Goal: Task Accomplishment & Management: Manage account settings

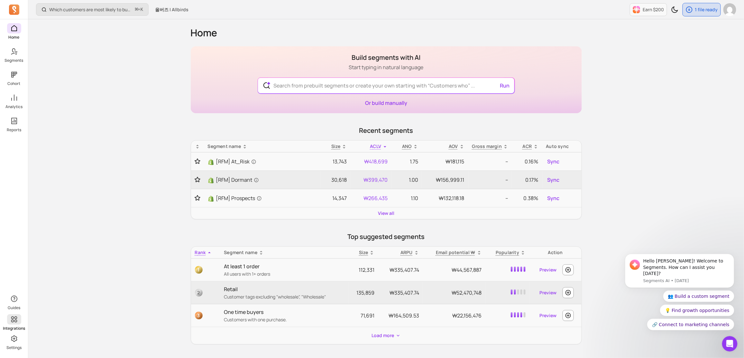
click at [16, 320] on icon at bounding box center [14, 319] width 8 height 8
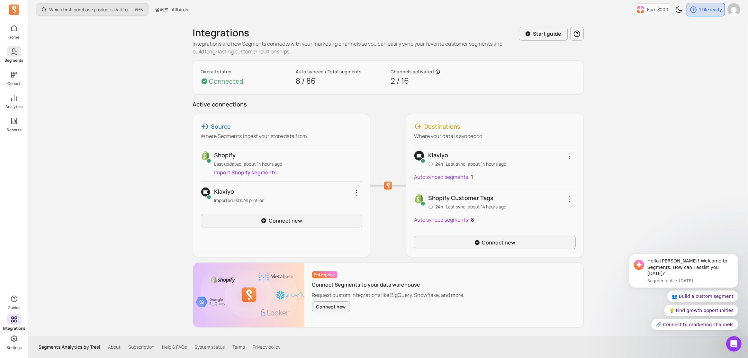
click at [17, 55] on span at bounding box center [14, 51] width 14 height 10
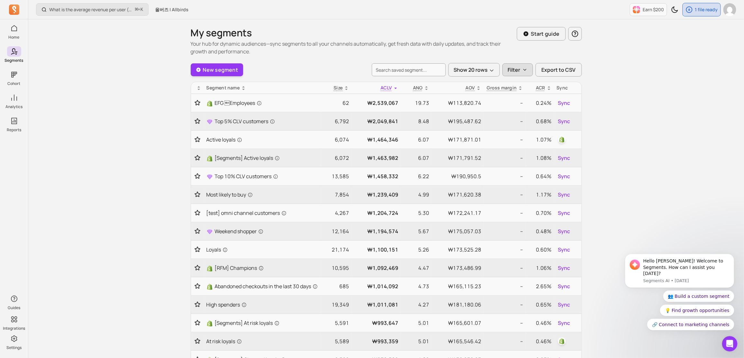
click at [517, 74] on button "Filter" at bounding box center [517, 69] width 31 height 13
click at [518, 73] on p "Filter" at bounding box center [514, 70] width 13 height 8
click at [480, 74] on button "Show 20 rows" at bounding box center [473, 70] width 51 height 14
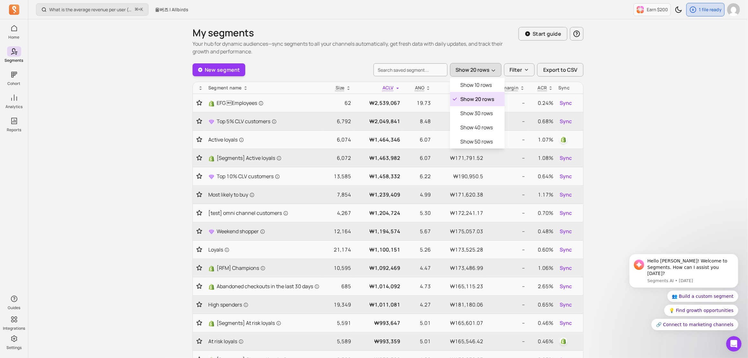
click at [480, 74] on button "Show 20 rows" at bounding box center [475, 70] width 51 height 14
click at [198, 87] on icon at bounding box center [198, 88] width 5 height 5
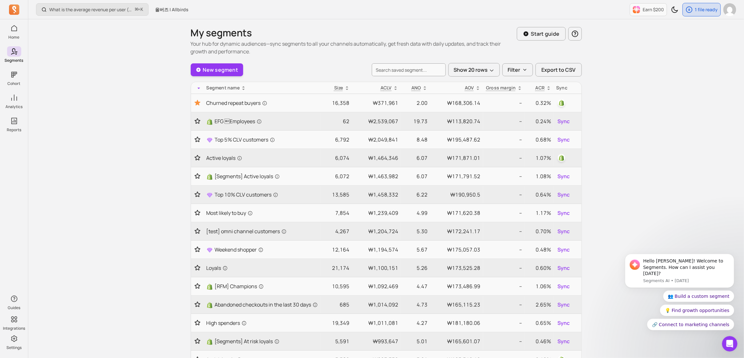
click at [197, 88] on icon at bounding box center [198, 88] width 5 height 5
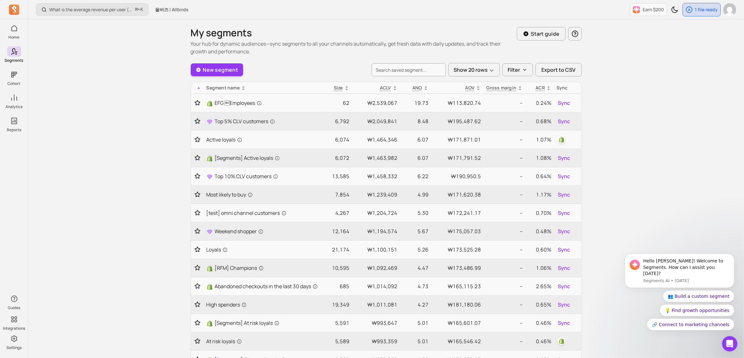
click at [197, 88] on icon at bounding box center [198, 87] width 3 height 1
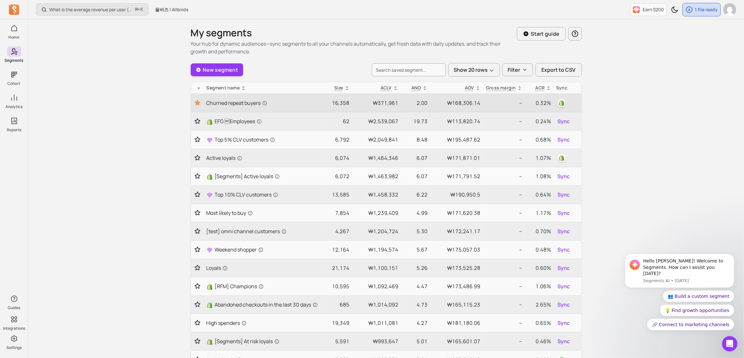
click at [199, 104] on icon "Toggle favorite" at bounding box center [198, 102] width 6 height 5
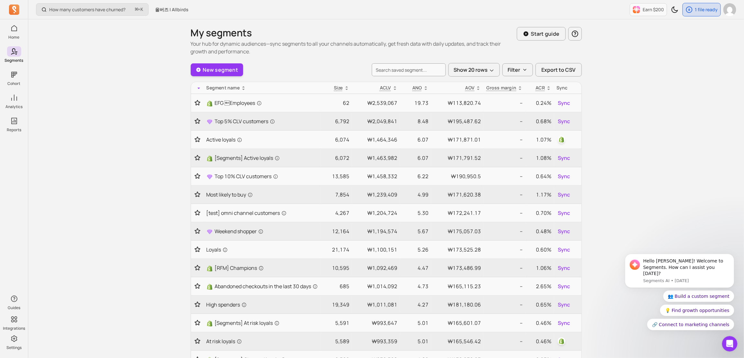
click at [163, 103] on div "How many customers have churned? ⌘ + K 올버즈 | Allbirds Earn $200 1 file ready My…" at bounding box center [385, 307] width 715 height 615
click at [197, 158] on icon "Toggle favorite" at bounding box center [197, 158] width 6 height 6
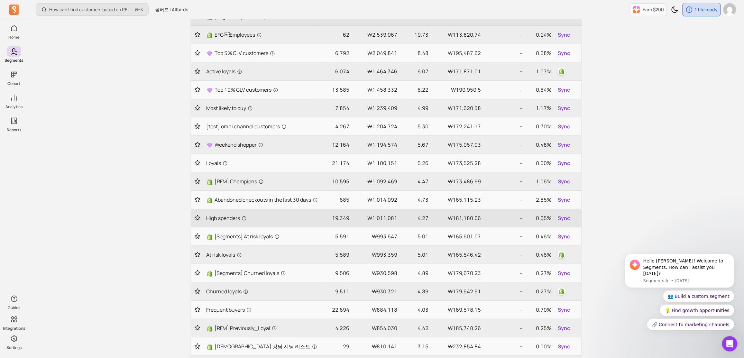
scroll to position [87, 0]
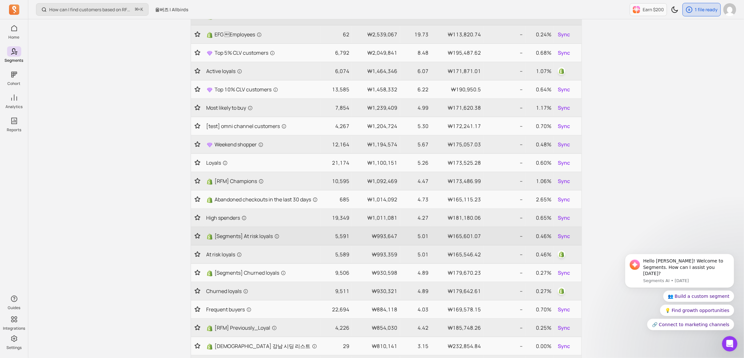
click at [197, 239] on icon "Toggle favorite" at bounding box center [197, 236] width 6 height 6
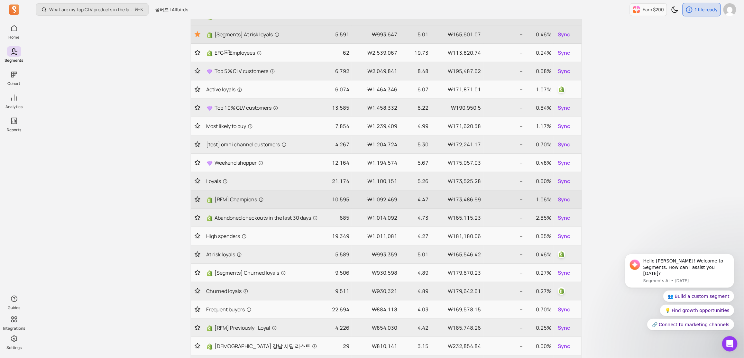
scroll to position [0, 0]
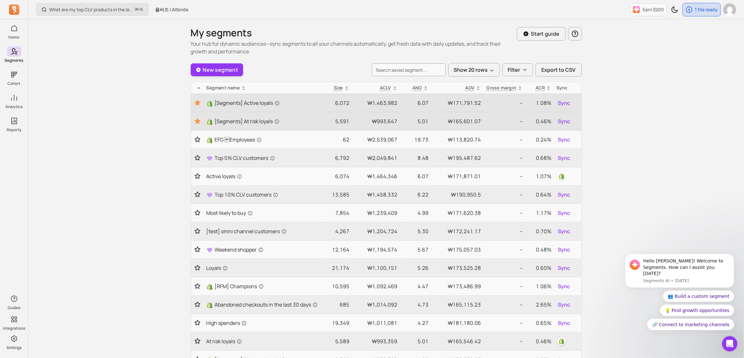
click at [197, 121] on icon "Toggle favorite" at bounding box center [198, 120] width 6 height 5
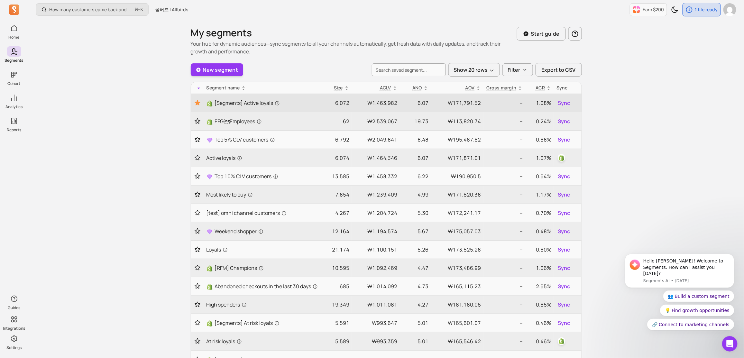
click at [196, 101] on icon "Toggle favorite" at bounding box center [198, 103] width 8 height 8
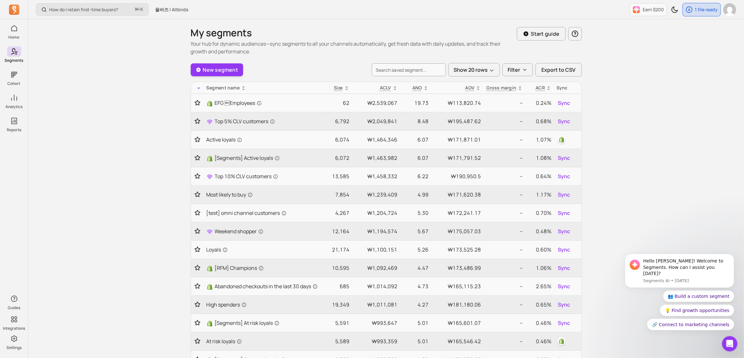
click at [561, 88] on div "Sync" at bounding box center [567, 88] width 22 height 6
click at [561, 89] on div "Sync" at bounding box center [567, 88] width 22 height 6
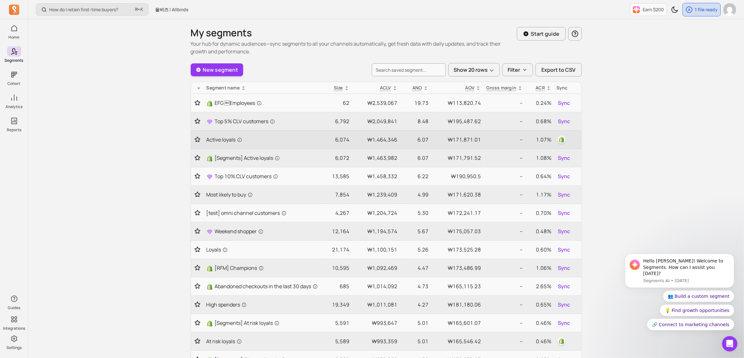
click at [198, 140] on icon "Toggle favorite" at bounding box center [197, 139] width 5 height 5
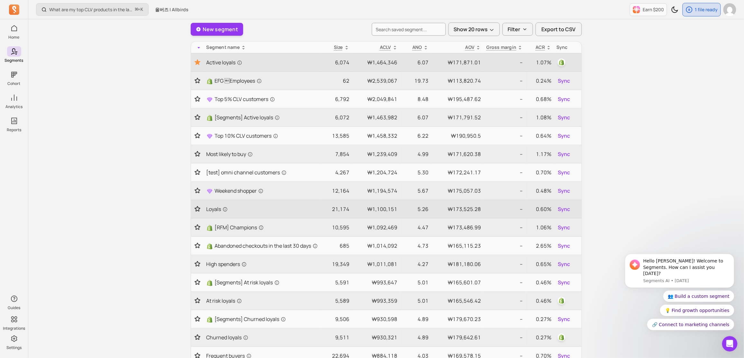
scroll to position [207, 0]
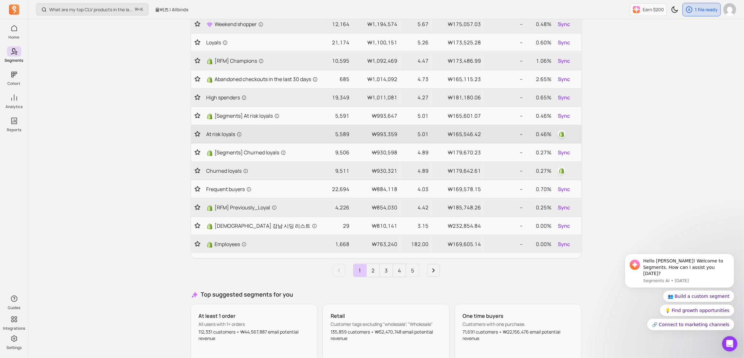
click at [199, 136] on icon "Toggle favorite" at bounding box center [197, 133] width 5 height 5
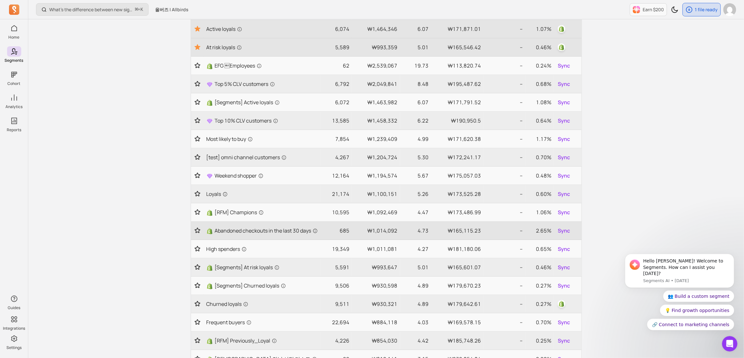
scroll to position [201, 0]
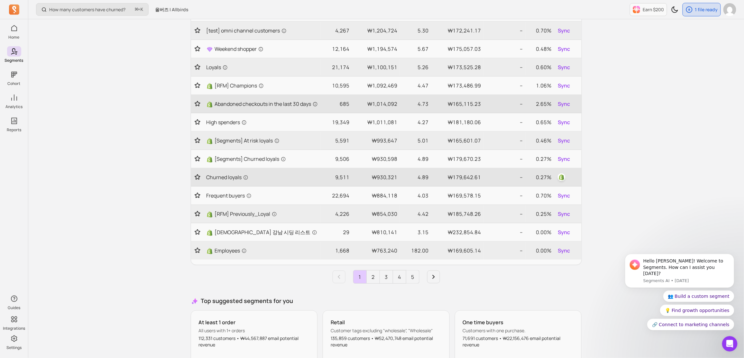
click at [197, 180] on icon "Toggle favorite" at bounding box center [197, 177] width 6 height 6
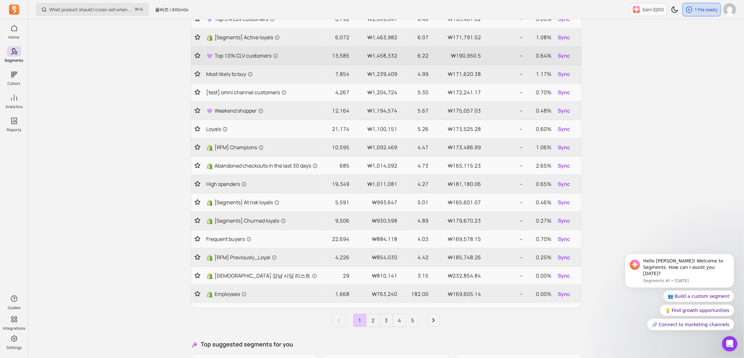
scroll to position [212, 0]
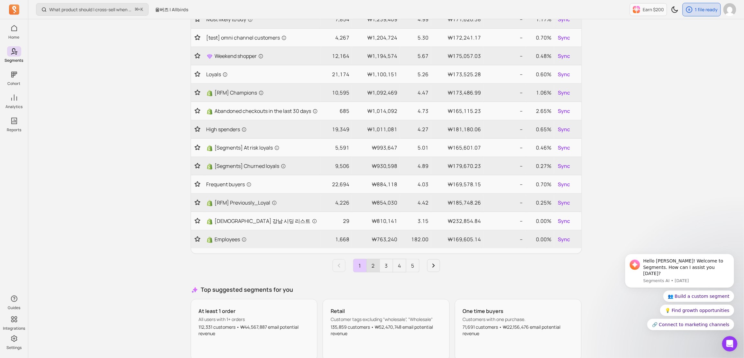
click at [376, 268] on link "2" at bounding box center [373, 265] width 13 height 13
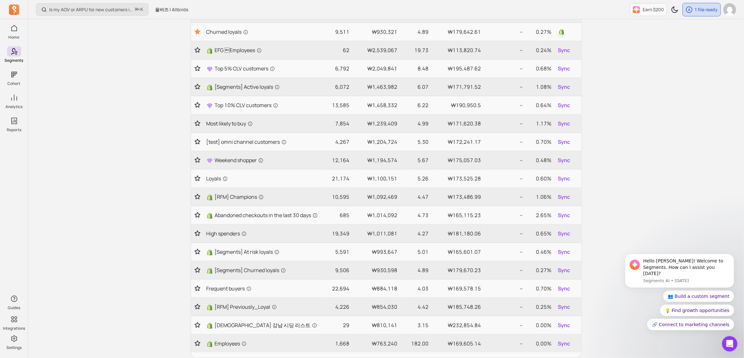
scroll to position [249, 0]
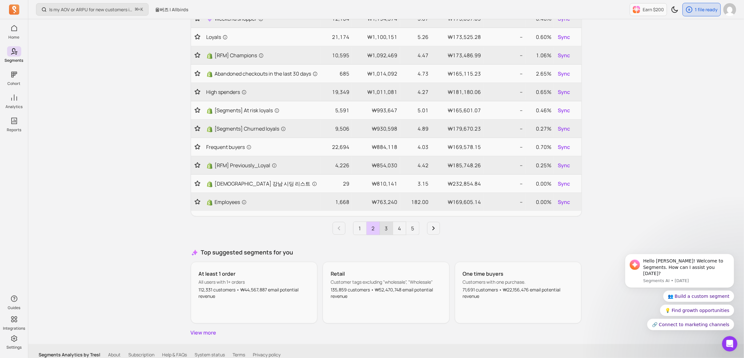
click at [384, 234] on link "3" at bounding box center [386, 228] width 13 height 13
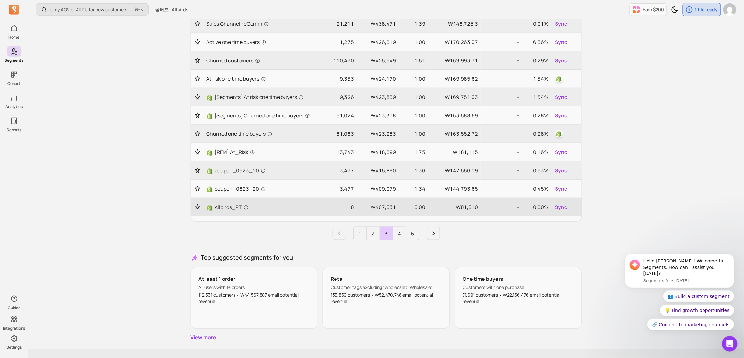
scroll to position [138, 0]
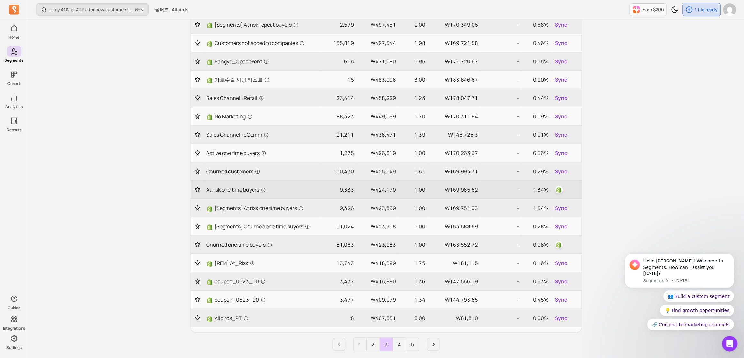
click at [196, 191] on icon "Toggle favorite" at bounding box center [197, 189] width 5 height 5
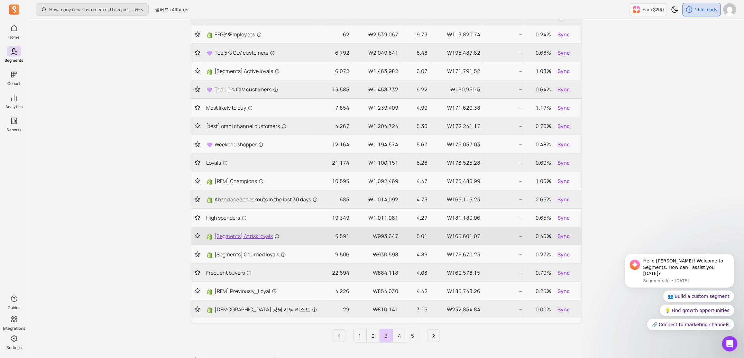
scroll to position [160, 0]
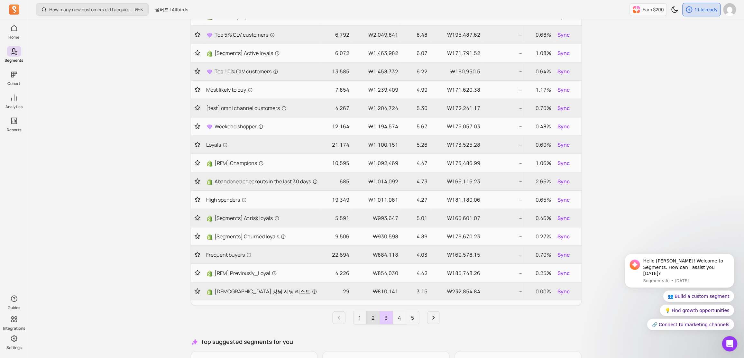
click at [371, 320] on link "2" at bounding box center [373, 317] width 13 height 13
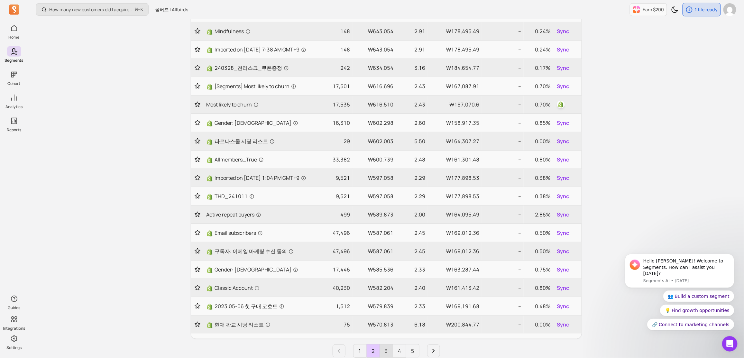
scroll to position [125, 0]
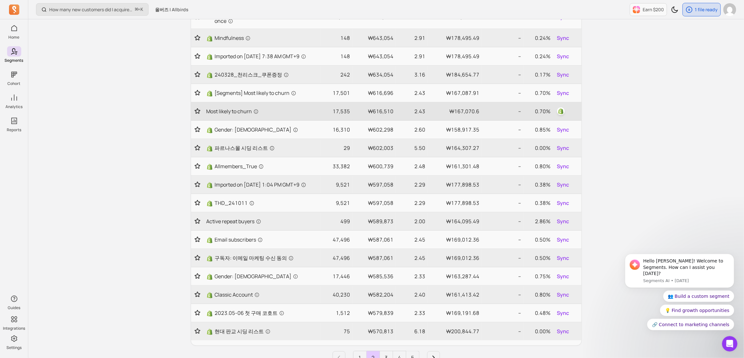
click at [197, 113] on icon "Toggle favorite" at bounding box center [197, 111] width 5 height 5
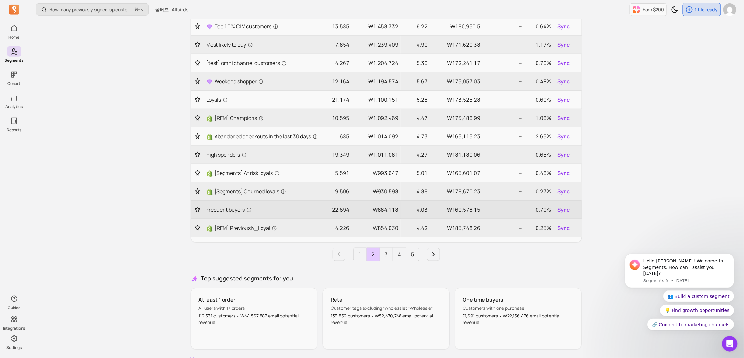
scroll to position [238, 0]
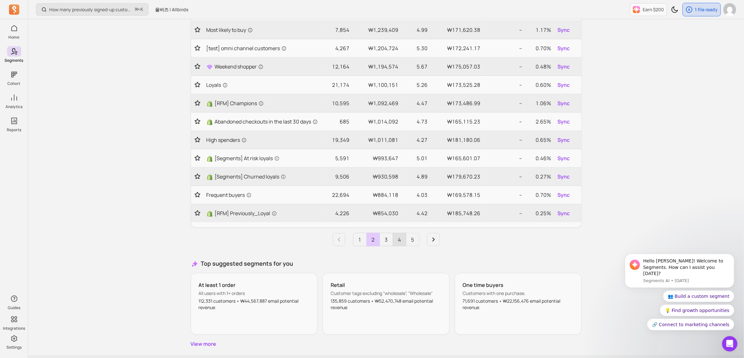
click at [399, 244] on link "4" at bounding box center [399, 239] width 13 height 13
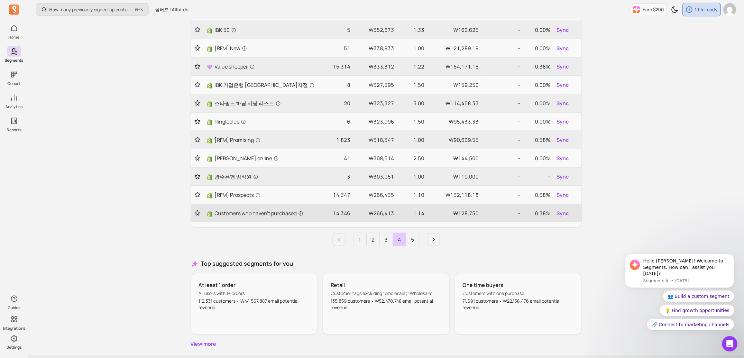
scroll to position [123, 0]
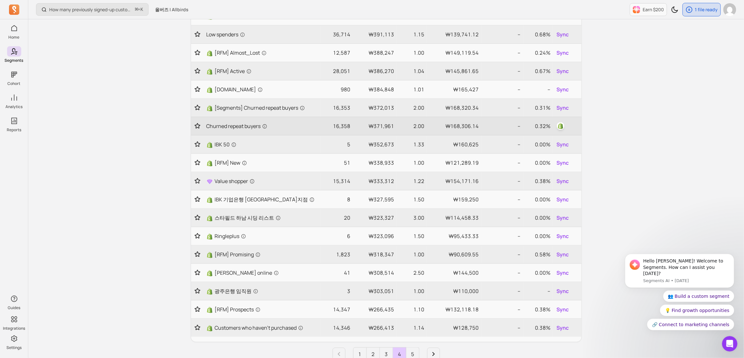
click at [198, 124] on icon "Toggle favorite" at bounding box center [197, 125] width 5 height 5
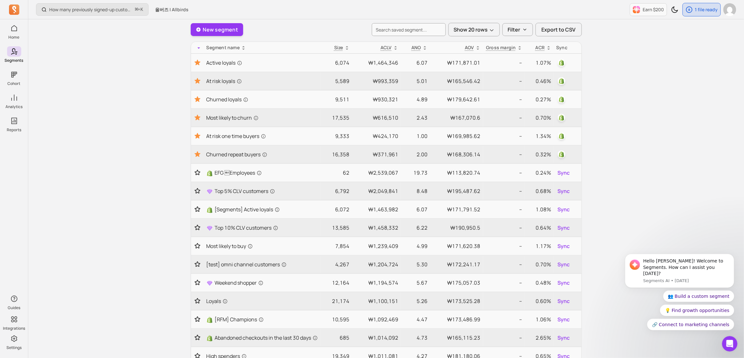
scroll to position [261, 0]
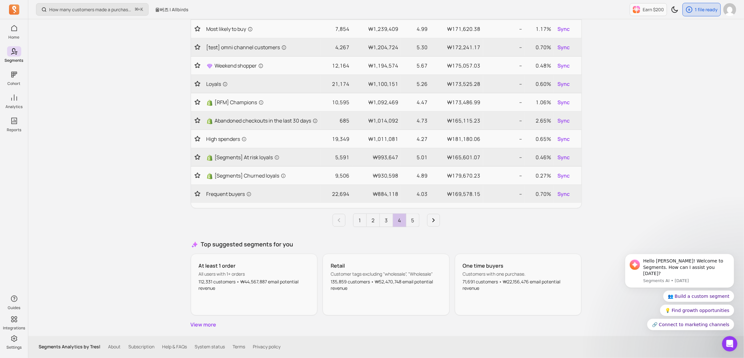
click at [402, 223] on link "4" at bounding box center [399, 220] width 13 height 13
click at [412, 224] on link "5" at bounding box center [412, 220] width 13 height 13
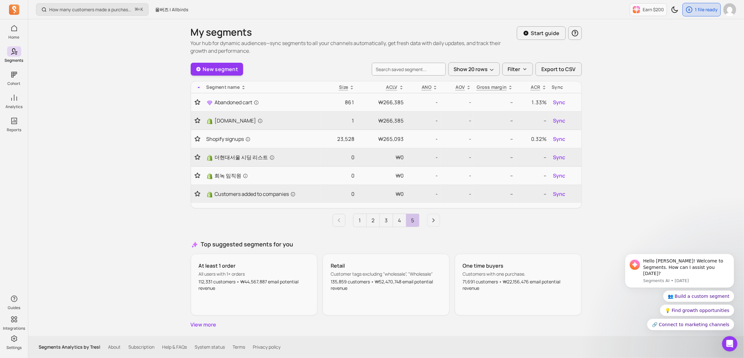
scroll to position [0, 0]
click at [399, 220] on link "4" at bounding box center [401, 220] width 13 height 13
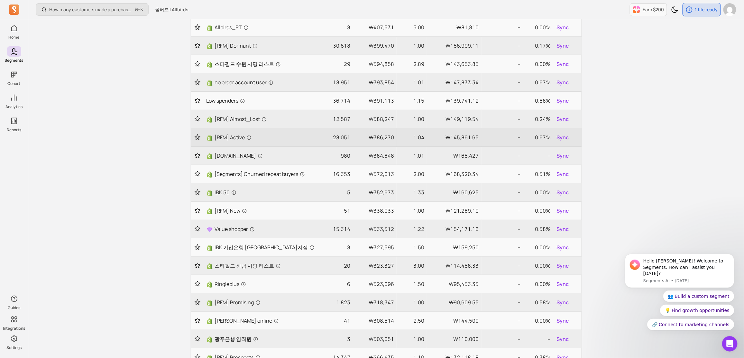
scroll to position [193, 0]
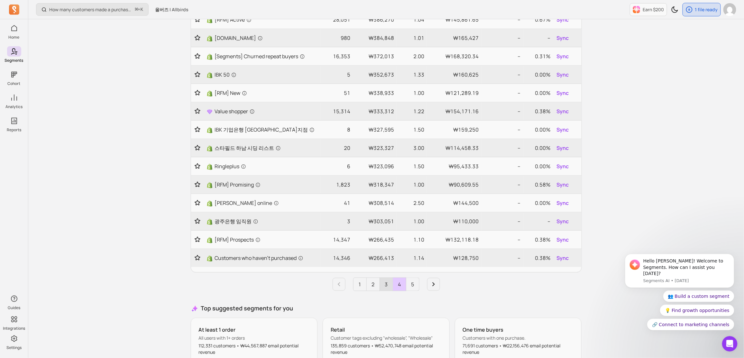
click at [386, 285] on link "3" at bounding box center [386, 284] width 13 height 13
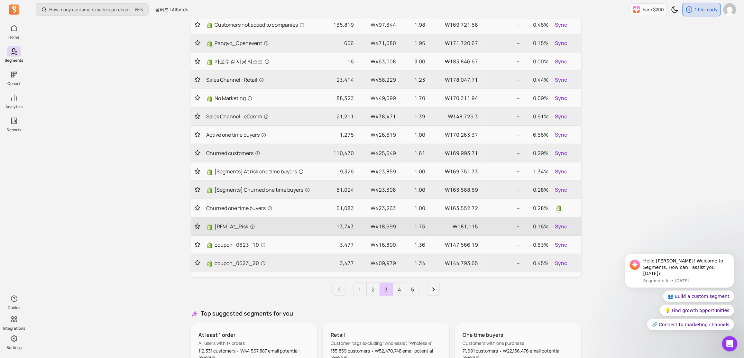
click at [198, 207] on icon "Toggle favorite" at bounding box center [197, 208] width 6 height 6
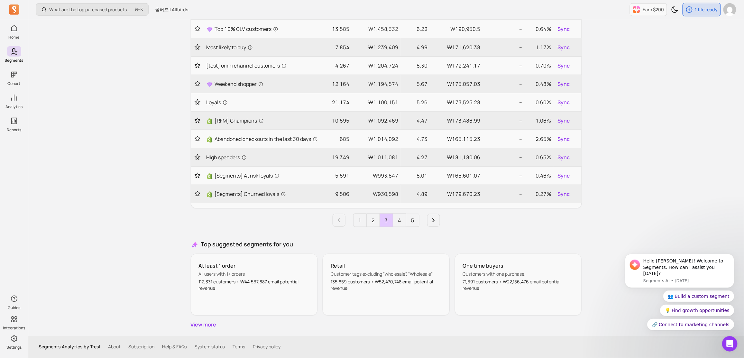
scroll to position [260, 0]
click at [375, 220] on link "2" at bounding box center [373, 220] width 13 height 13
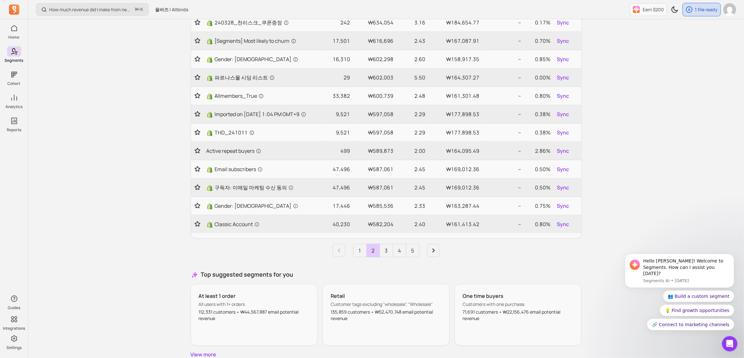
scroll to position [260, 0]
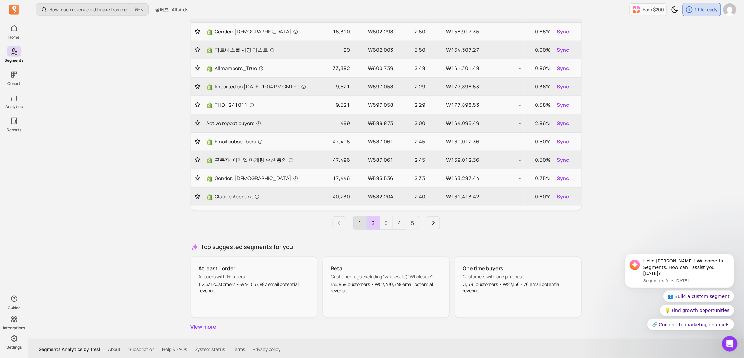
click at [356, 229] on link "1" at bounding box center [359, 222] width 13 height 13
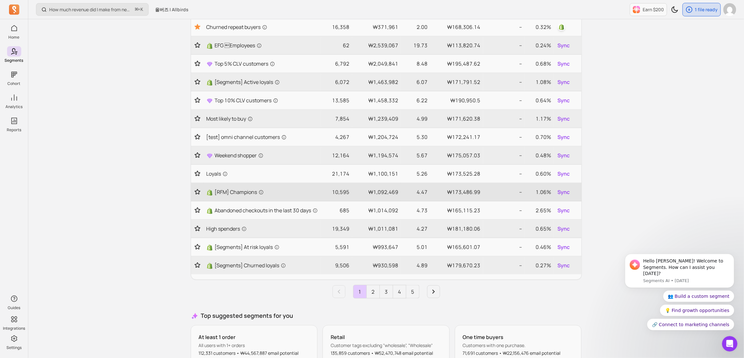
scroll to position [0, 0]
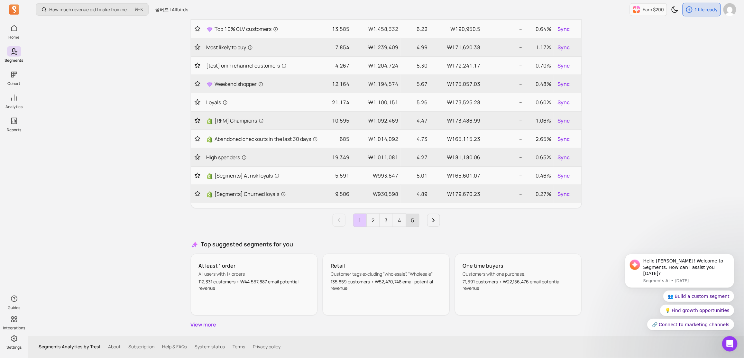
click at [417, 219] on link "5" at bounding box center [412, 220] width 13 height 13
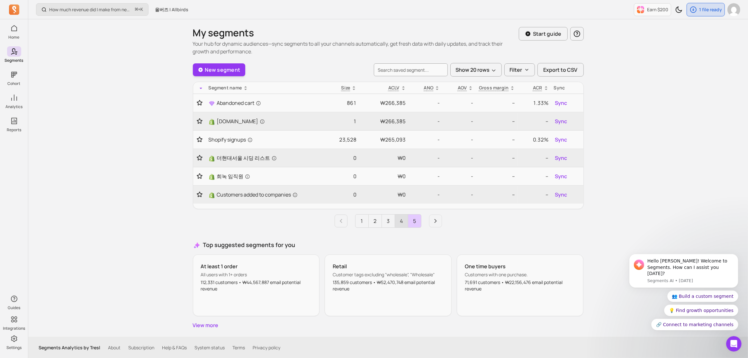
click at [396, 220] on link "4" at bounding box center [401, 220] width 13 height 13
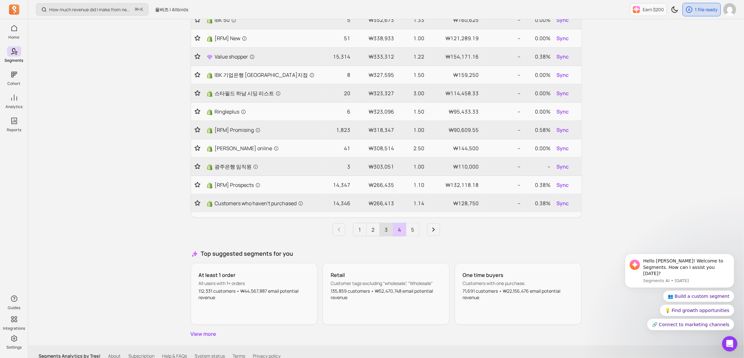
click at [391, 232] on link "3" at bounding box center [386, 229] width 13 height 13
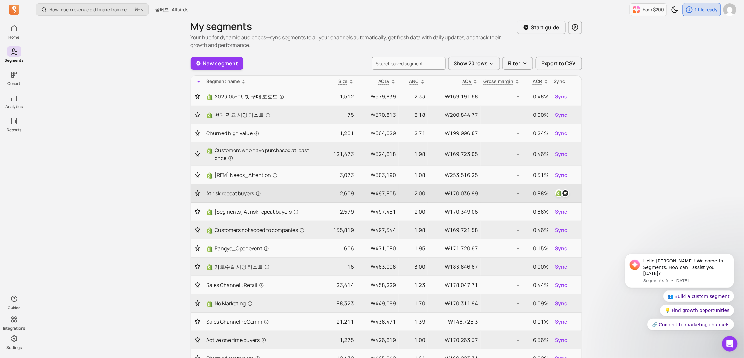
click at [198, 192] on icon "Toggle favorite" at bounding box center [197, 193] width 5 height 5
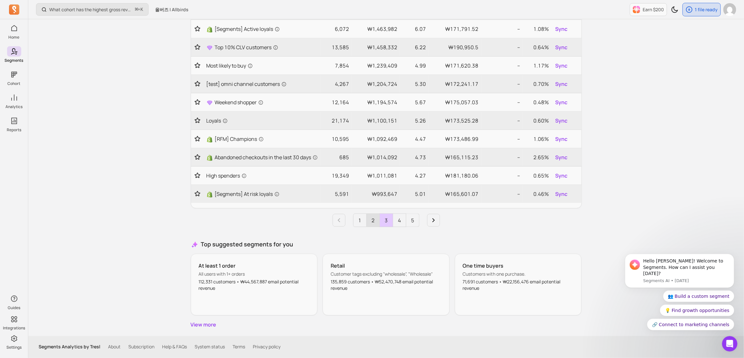
click at [374, 224] on link "2" at bounding box center [373, 220] width 13 height 13
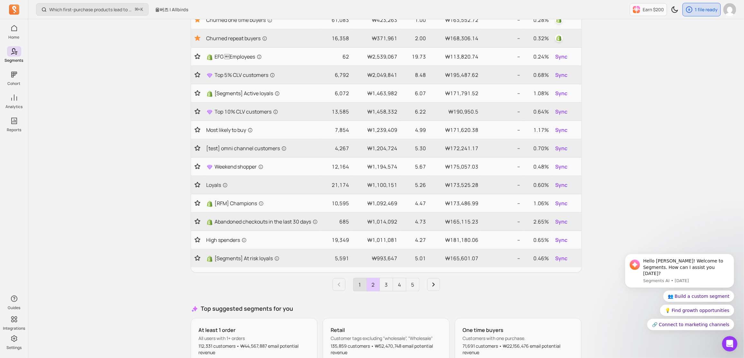
click at [363, 289] on link "1" at bounding box center [359, 284] width 13 height 13
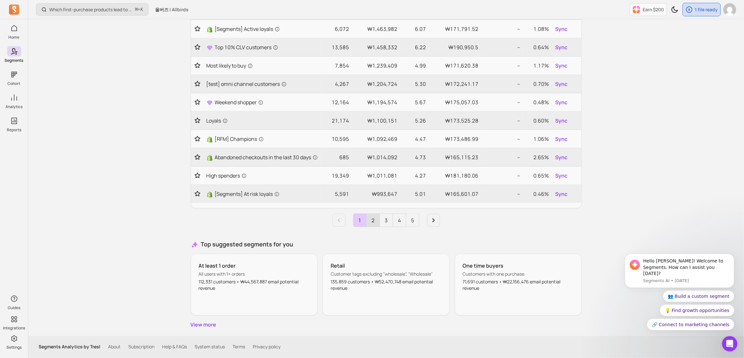
click at [376, 219] on link "2" at bounding box center [373, 220] width 13 height 13
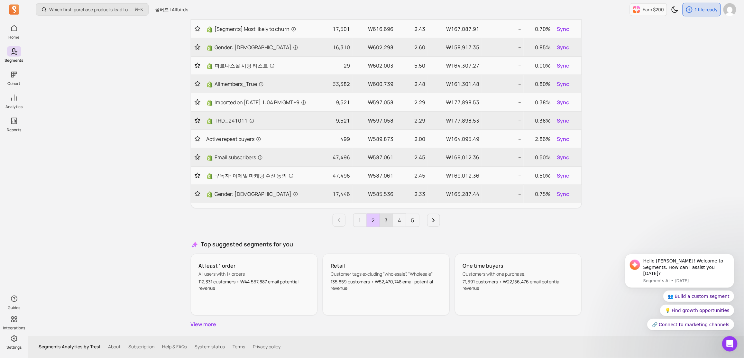
click at [384, 227] on link "3" at bounding box center [386, 220] width 13 height 13
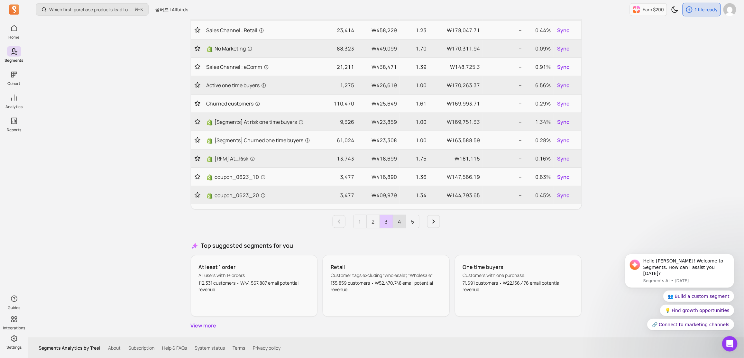
click at [395, 225] on link "4" at bounding box center [399, 221] width 13 height 13
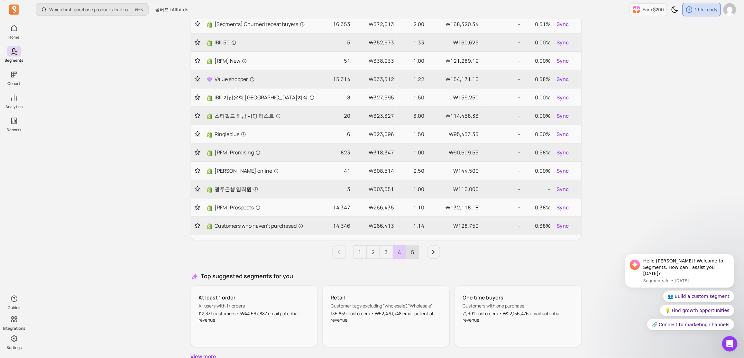
click at [413, 251] on link "5" at bounding box center [412, 252] width 13 height 13
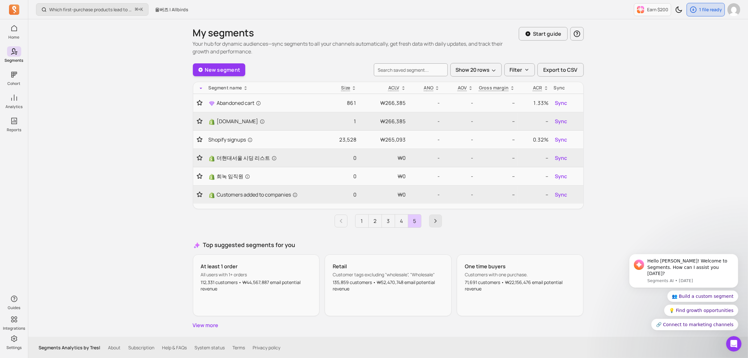
click at [430, 225] on link "Next page" at bounding box center [435, 220] width 13 height 13
click at [361, 222] on link "1" at bounding box center [362, 220] width 13 height 13
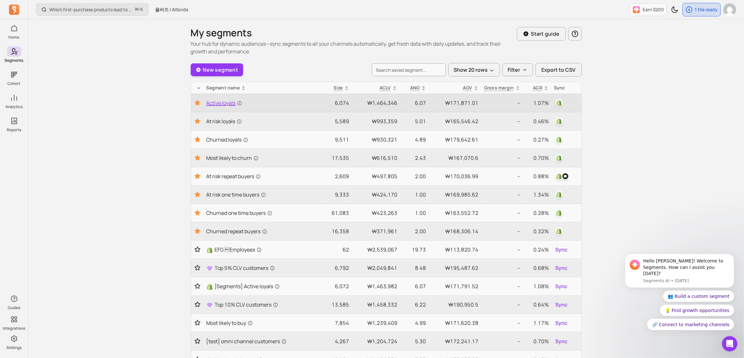
click at [225, 104] on span "Active loyals" at bounding box center [224, 103] width 36 height 8
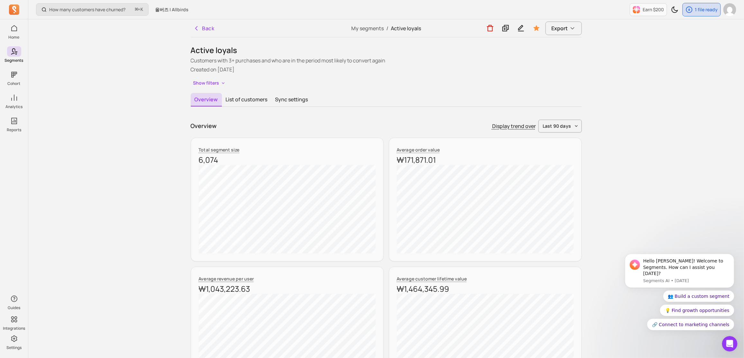
click at [333, 121] on div "Overview Display trend over last 90 days" at bounding box center [386, 126] width 391 height 13
click at [297, 104] on button "Sync settings" at bounding box center [291, 100] width 41 height 14
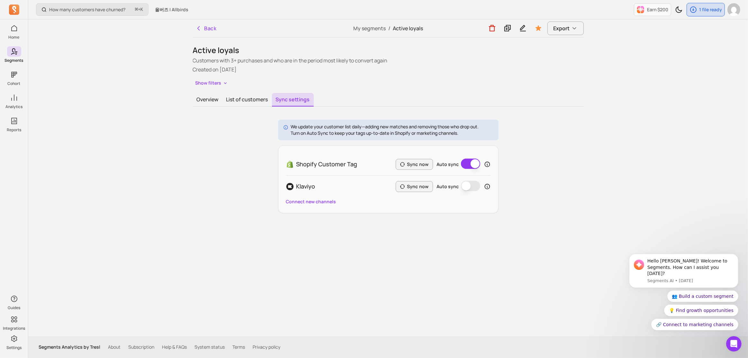
click at [471, 188] on button "Auto sync" at bounding box center [470, 186] width 19 height 10
click at [520, 184] on div "We update your customer list daily—adding new matches and removing those who dr…" at bounding box center [388, 167] width 391 height 94
click at [426, 186] on button "Sync now" at bounding box center [414, 186] width 37 height 11
click at [558, 180] on div "We update your customer list daily—adding new matches and removing those who dr…" at bounding box center [388, 167] width 391 height 94
click at [426, 101] on div "Overview List of customers Sync settings" at bounding box center [388, 100] width 391 height 14
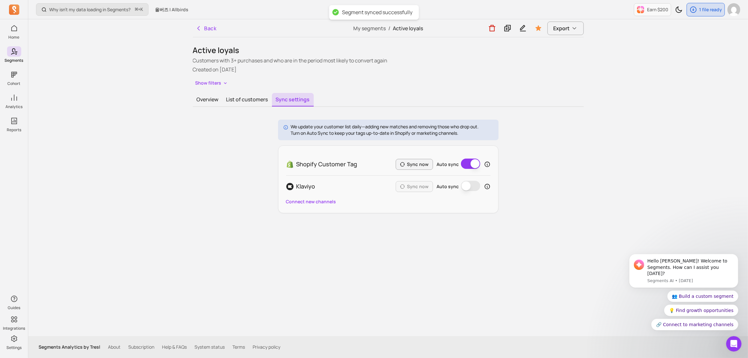
click at [466, 186] on button "Auto sync" at bounding box center [470, 186] width 19 height 10
click at [550, 200] on div "We update your customer list daily—adding new matches and removing those who dr…" at bounding box center [388, 167] width 391 height 94
click at [211, 32] on button "Back" at bounding box center [206, 28] width 26 height 13
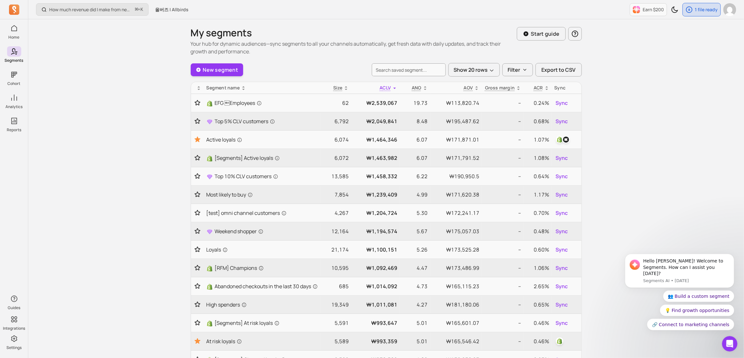
click at [197, 87] on icon at bounding box center [198, 88] width 5 height 5
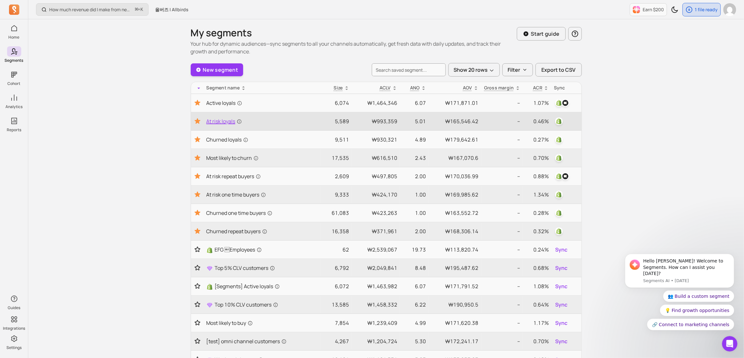
click at [224, 123] on span "At risk loyals" at bounding box center [223, 121] width 35 height 8
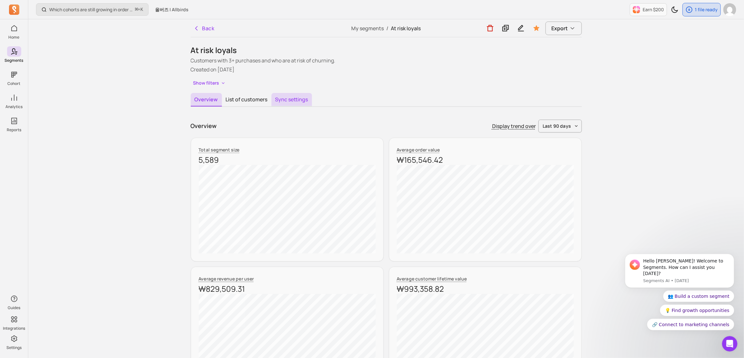
click at [304, 101] on button "Sync settings" at bounding box center [291, 100] width 41 height 14
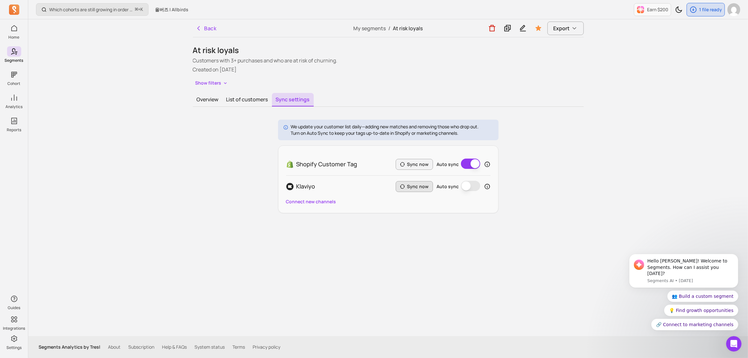
click at [406, 190] on button "Sync now" at bounding box center [414, 186] width 37 height 11
click at [437, 231] on div "Back My segments / At risk loyals Export At risk loyals Customers with 3+ purch…" at bounding box center [389, 177] width 412 height 317
click at [469, 187] on button "Auto sync" at bounding box center [470, 186] width 19 height 10
click at [201, 33] on button "Back" at bounding box center [206, 28] width 26 height 13
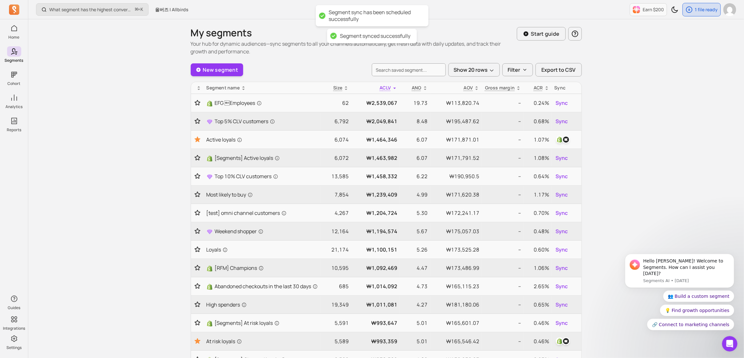
click at [196, 89] on div at bounding box center [198, 88] width 8 height 6
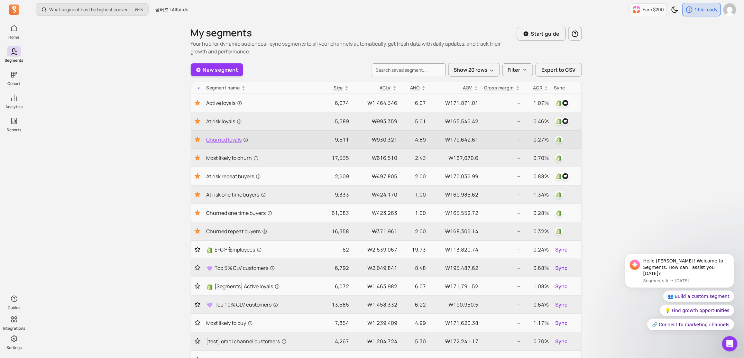
click at [225, 141] on span "Churned loyals" at bounding box center [227, 140] width 42 height 8
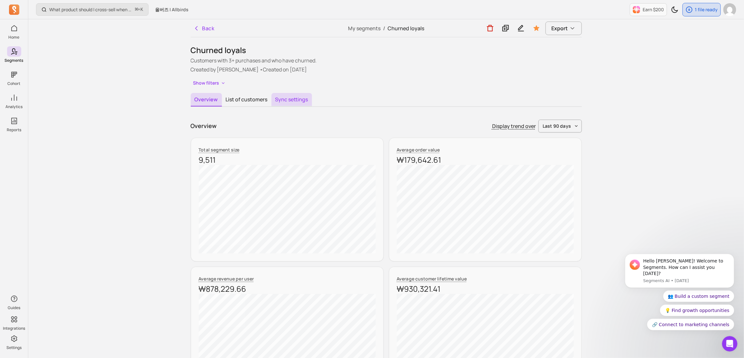
click at [275, 101] on button "Sync settings" at bounding box center [291, 100] width 41 height 14
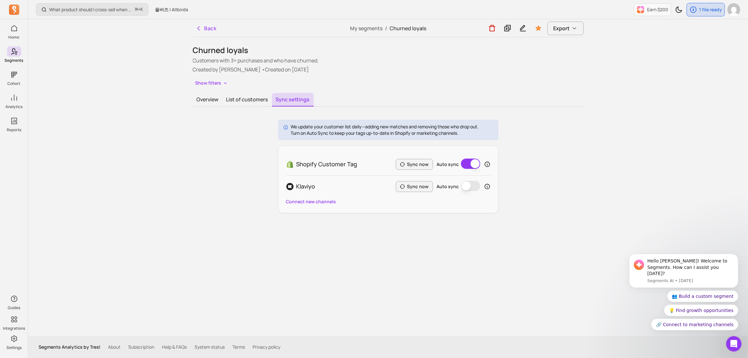
click at [464, 185] on button "Auto sync" at bounding box center [470, 186] width 19 height 10
click at [413, 187] on button "Sync now" at bounding box center [414, 186] width 37 height 11
click at [469, 186] on button "Auto sync" at bounding box center [470, 186] width 19 height 10
click at [534, 186] on div "We update your customer list daily—adding new matches and removing those who dr…" at bounding box center [388, 167] width 391 height 94
click at [464, 186] on button "Auto sync" at bounding box center [470, 186] width 19 height 10
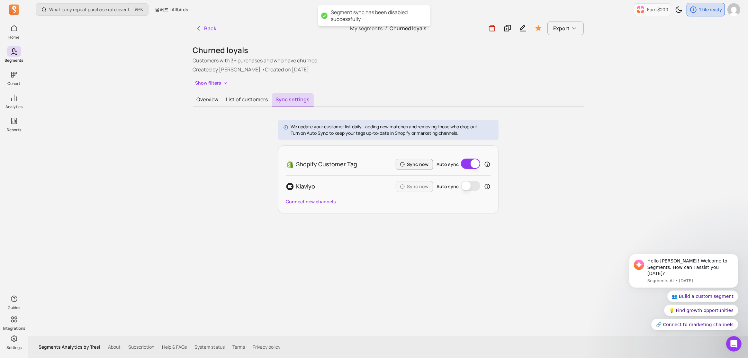
click at [469, 186] on button "Auto sync" at bounding box center [470, 186] width 19 height 10
click at [531, 184] on div "We update your customer list daily—adding new matches and removing those who dr…" at bounding box center [388, 167] width 391 height 94
click at [509, 99] on div "Overview List of customers Sync settings" at bounding box center [388, 100] width 391 height 14
